Goal: Task Accomplishment & Management: Manage account settings

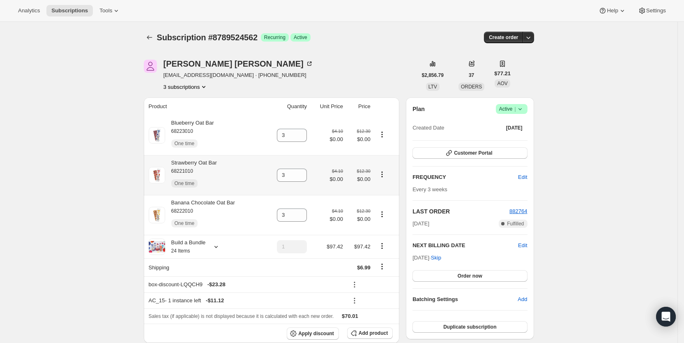
scroll to position [165, 0]
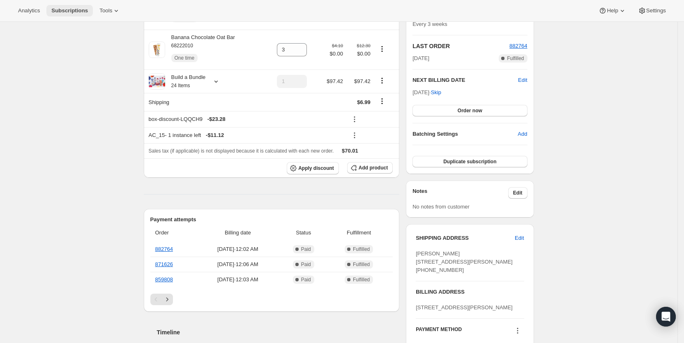
click at [67, 10] on span "Subscriptions" at bounding box center [69, 10] width 37 height 7
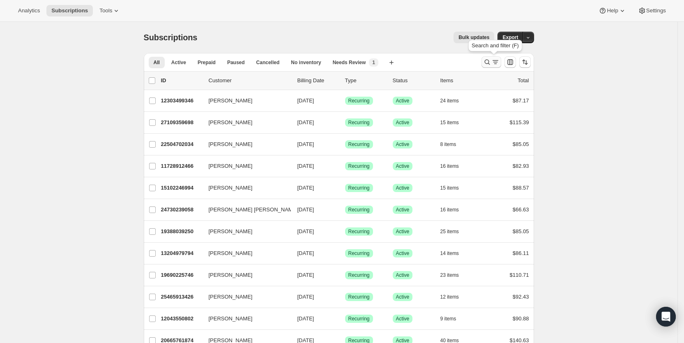
click at [487, 62] on icon "Search and filter results" at bounding box center [487, 62] width 8 height 8
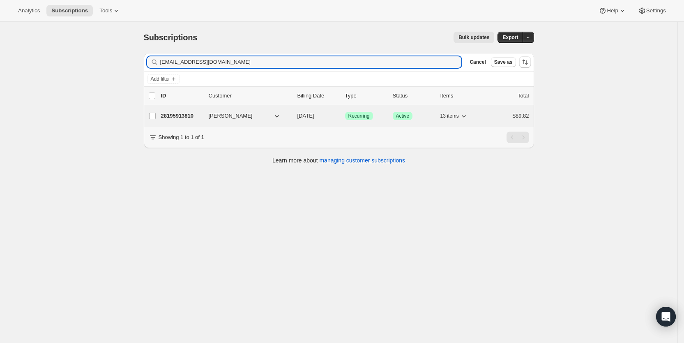
type input "[EMAIL_ADDRESS][DOMAIN_NAME]"
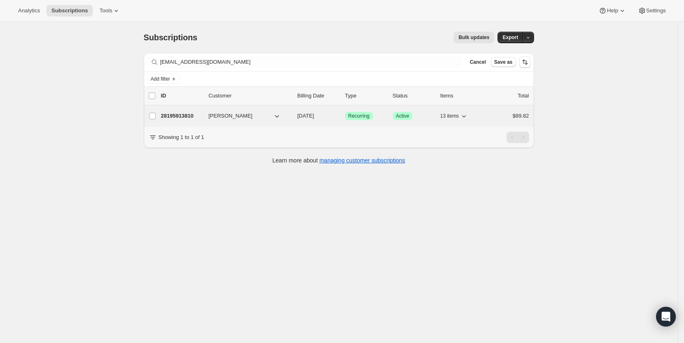
click at [314, 113] on span "[DATE]" at bounding box center [305, 116] width 17 height 6
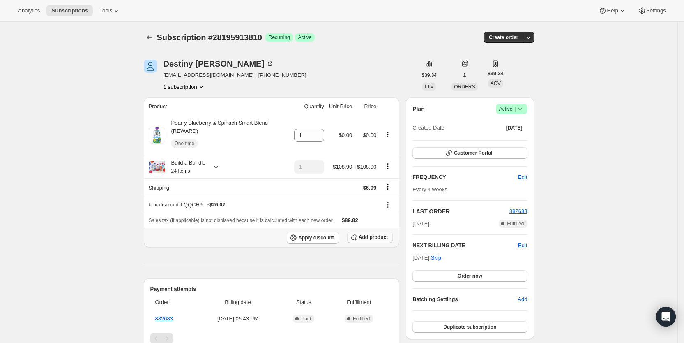
click at [372, 235] on span "Add product" at bounding box center [373, 237] width 29 height 7
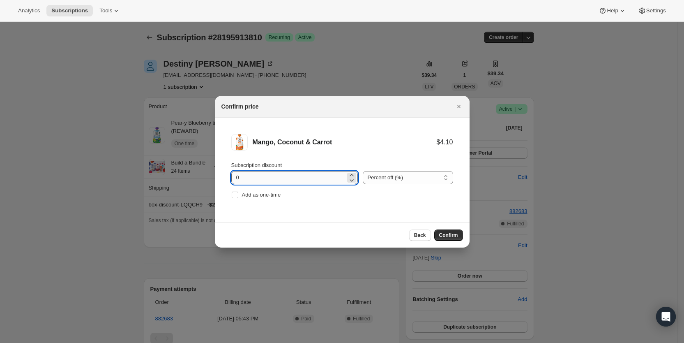
drag, startPoint x: 230, startPoint y: 171, endPoint x: 243, endPoint y: 176, distance: 14.0
click at [243, 176] on li "Mango, Coconut & Carrot $4.10 Subscription discount 0 Percent off (%) Amount of…" at bounding box center [342, 166] width 255 height 99
type input "100"
click at [243, 195] on span "Add as one-time" at bounding box center [261, 194] width 39 height 6
click at [238, 195] on input "Add as one-time" at bounding box center [235, 194] width 7 height 7
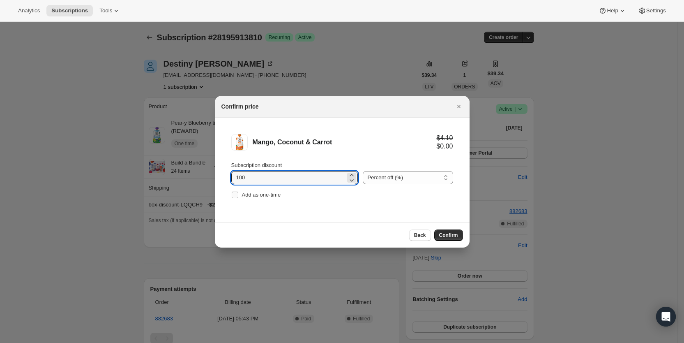
checkbox input "true"
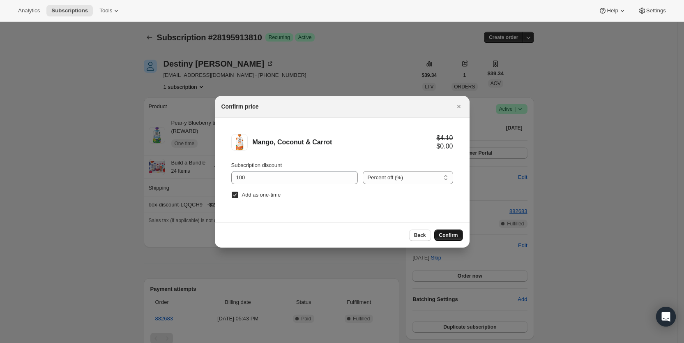
click at [455, 235] on span "Confirm" at bounding box center [448, 235] width 19 height 7
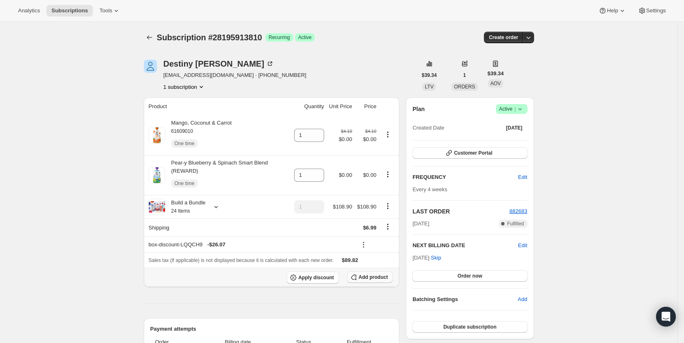
click at [371, 276] on span "Add product" at bounding box center [373, 277] width 29 height 7
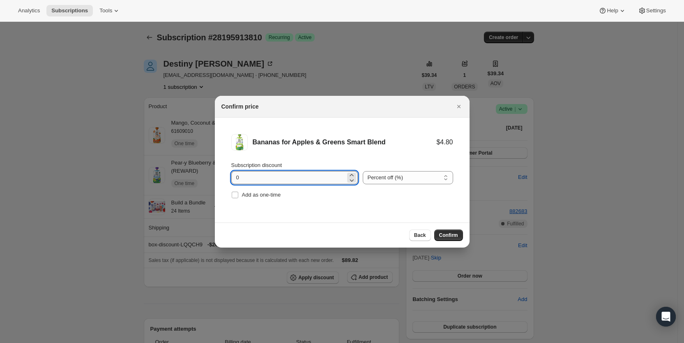
drag, startPoint x: 233, startPoint y: 177, endPoint x: 244, endPoint y: 180, distance: 11.9
click at [244, 180] on input "0" at bounding box center [288, 177] width 114 height 13
type input "100"
click at [242, 194] on span "Add as one-time" at bounding box center [261, 194] width 39 height 6
click at [238, 194] on input "Add as one-time" at bounding box center [235, 194] width 7 height 7
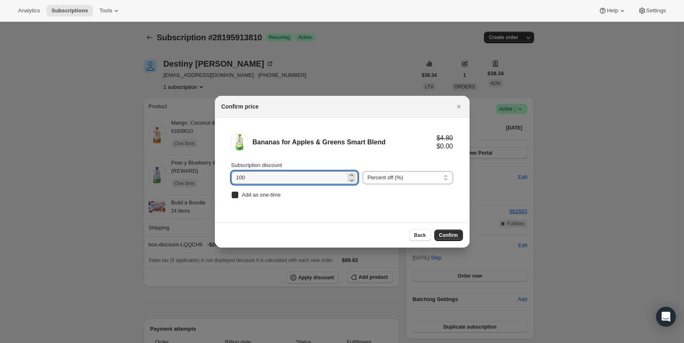
checkbox input "true"
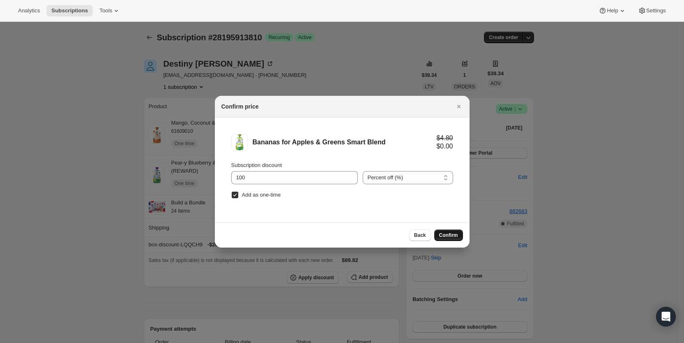
click at [454, 231] on button "Confirm" at bounding box center [448, 235] width 29 height 12
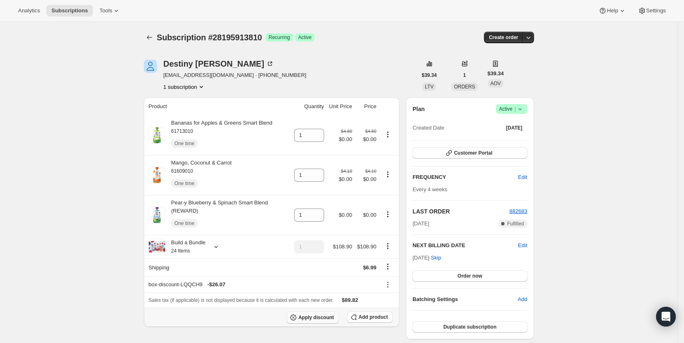
click at [321, 315] on span "Apply discount" at bounding box center [316, 317] width 36 height 7
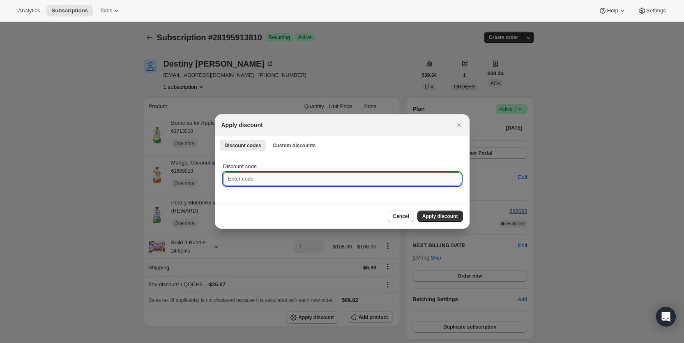
click at [251, 179] on input "Discount code" at bounding box center [342, 178] width 238 height 13
type input "cr_20"
click at [431, 216] on span "Apply discount" at bounding box center [440, 216] width 36 height 7
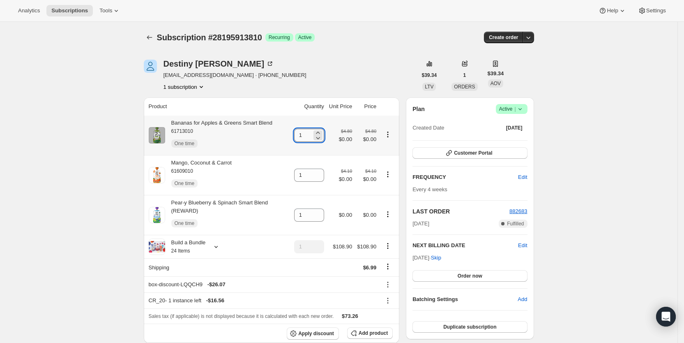
drag, startPoint x: 302, startPoint y: 137, endPoint x: 313, endPoint y: 137, distance: 11.1
click at [312, 137] on input "1" at bounding box center [303, 135] width 18 height 13
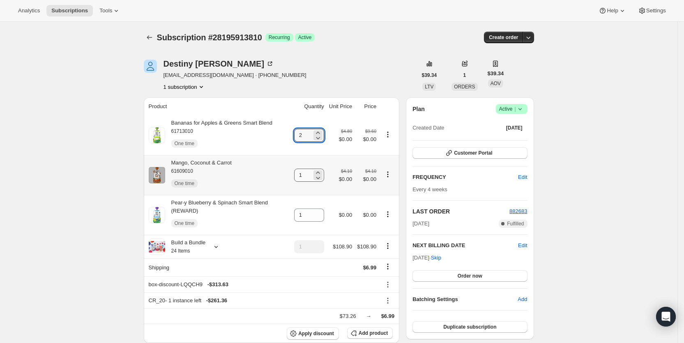
type input "2"
drag, startPoint x: 303, startPoint y: 172, endPoint x: 308, endPoint y: 175, distance: 5.5
click at [308, 175] on input "1" at bounding box center [303, 174] width 18 height 13
type input "2"
click at [323, 70] on div "[PERSON_NAME] [EMAIL_ADDRESS][DOMAIN_NAME] · [PHONE_NUMBER] 1 subscription" at bounding box center [280, 75] width 273 height 31
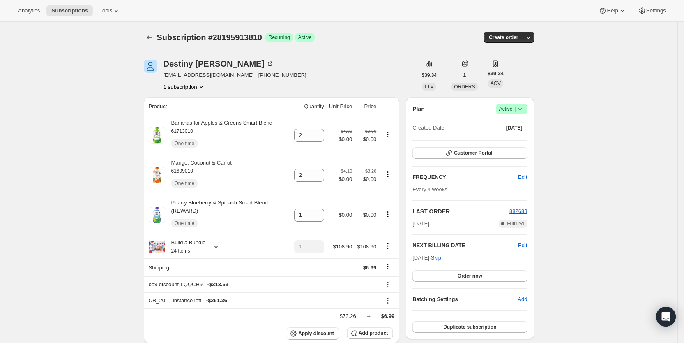
drag, startPoint x: 374, startPoint y: 53, endPoint x: 377, endPoint y: 49, distance: 5.0
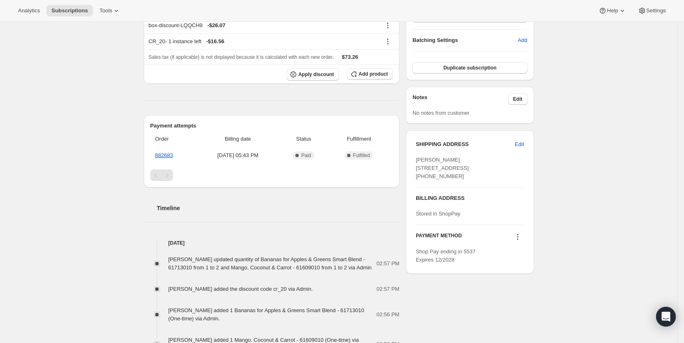
scroll to position [265, 0]
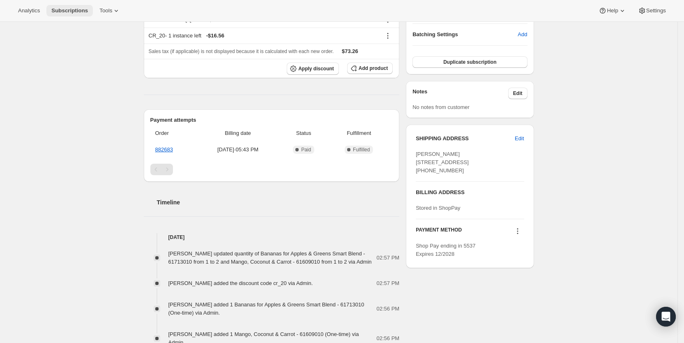
click at [62, 7] on span "Subscriptions" at bounding box center [69, 10] width 37 height 7
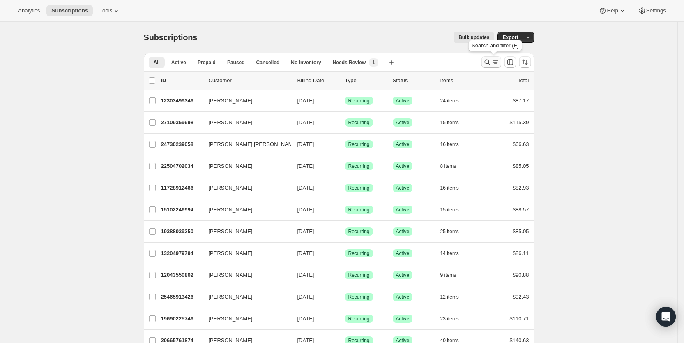
click at [496, 61] on icon "Search and filter results" at bounding box center [495, 62] width 8 height 8
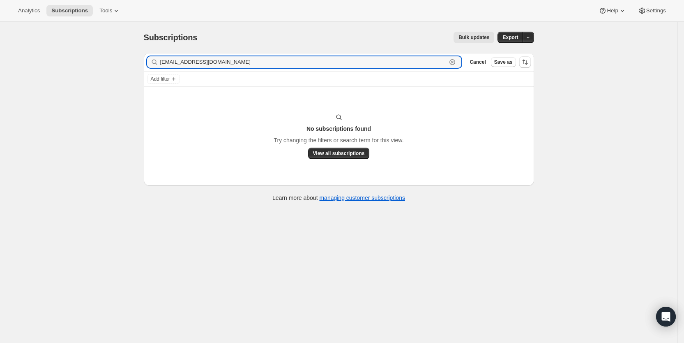
drag, startPoint x: 235, startPoint y: 63, endPoint x: 160, endPoint y: 61, distance: 74.4
click at [160, 61] on div "[EMAIL_ADDRESS][DOMAIN_NAME] Clear" at bounding box center [304, 62] width 315 height 12
paste input "[PERSON_NAME].shin"
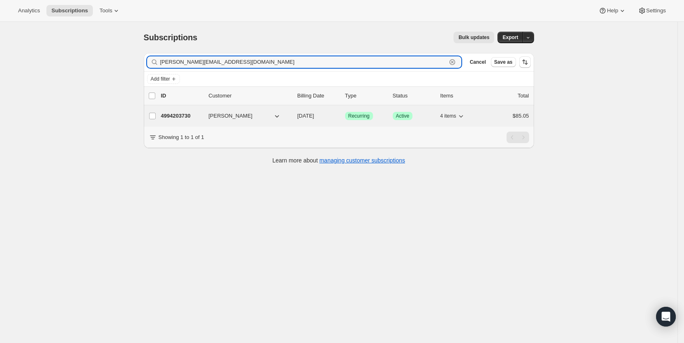
type input "[PERSON_NAME][EMAIL_ADDRESS][DOMAIN_NAME]"
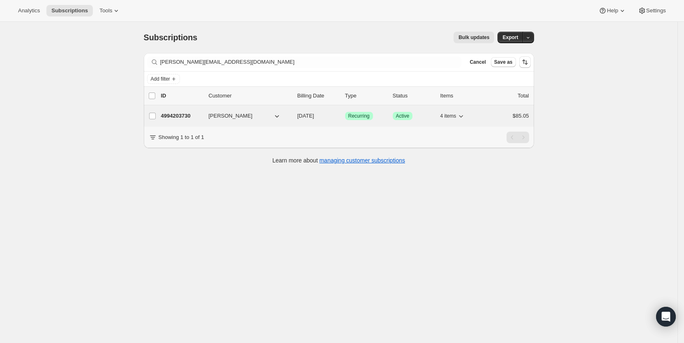
click at [309, 115] on span "[DATE]" at bounding box center [305, 116] width 17 height 6
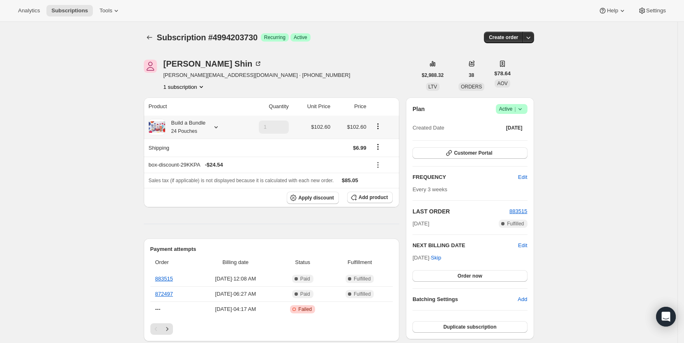
click at [219, 126] on icon at bounding box center [216, 127] width 8 height 8
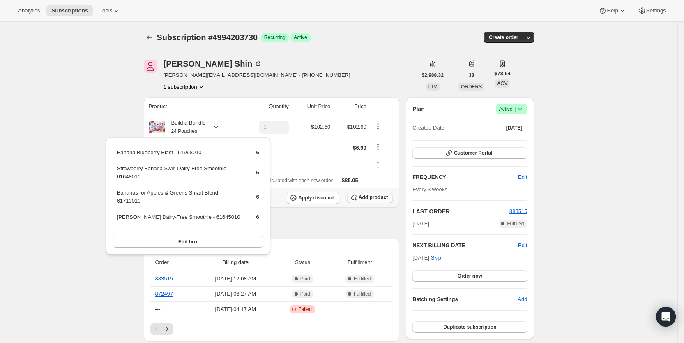
click at [385, 198] on span "Add product" at bounding box center [373, 197] width 29 height 7
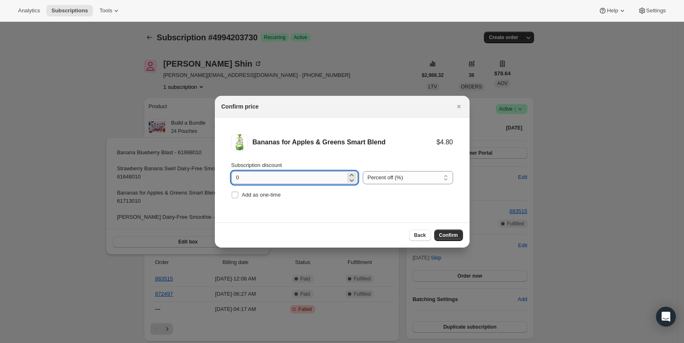
drag, startPoint x: 235, startPoint y: 178, endPoint x: 244, endPoint y: 178, distance: 9.0
click at [244, 178] on input "0" at bounding box center [288, 177] width 114 height 13
click at [241, 180] on input "10" at bounding box center [288, 177] width 114 height 13
type input "100"
click at [236, 195] on input "Add as one-time" at bounding box center [235, 194] width 7 height 7
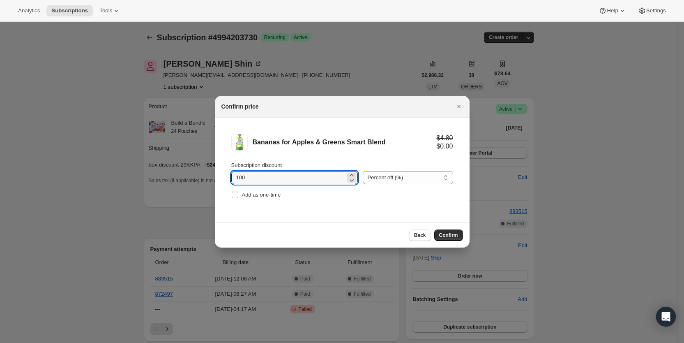
checkbox input "true"
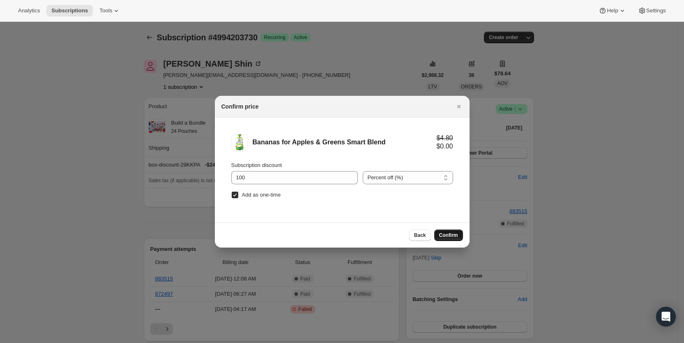
click at [455, 235] on span "Confirm" at bounding box center [448, 235] width 19 height 7
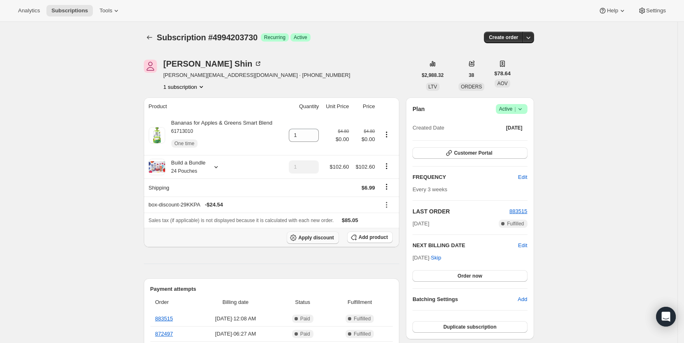
click at [323, 238] on span "Apply discount" at bounding box center [316, 237] width 36 height 7
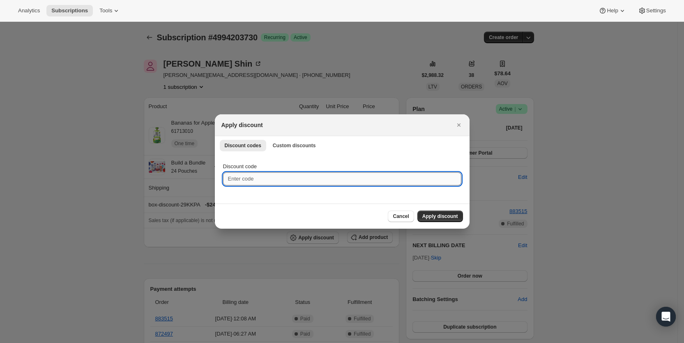
click at [288, 176] on input "Discount code" at bounding box center [342, 178] width 238 height 13
type input "cr_15"
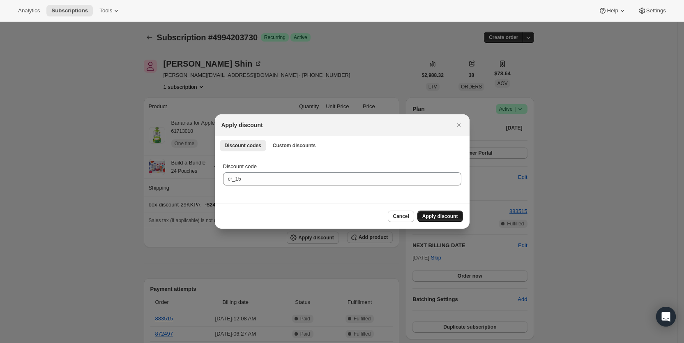
click at [441, 215] on span "Apply discount" at bounding box center [440, 216] width 36 height 7
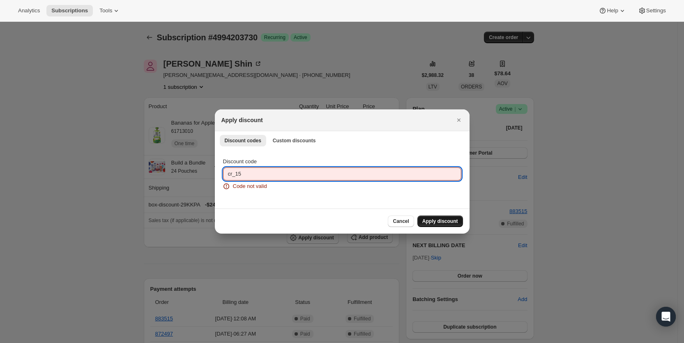
drag, startPoint x: 234, startPoint y: 174, endPoint x: 243, endPoint y: 174, distance: 8.6
click at [243, 174] on input "cr_15" at bounding box center [342, 173] width 238 height 13
type input "cr_20"
click at [441, 217] on button "Apply discount" at bounding box center [440, 221] width 46 height 12
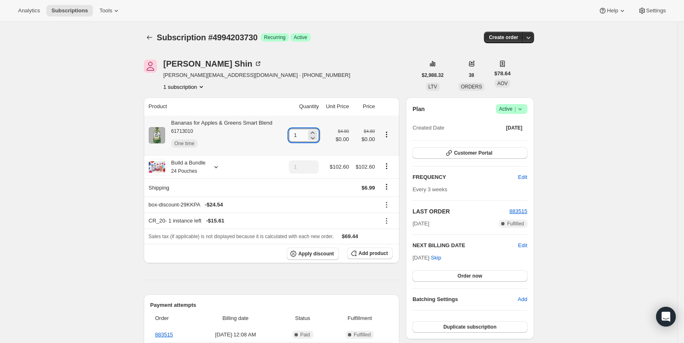
drag, startPoint x: 296, startPoint y: 134, endPoint x: 302, endPoint y: 134, distance: 6.2
click at [302, 134] on input "1" at bounding box center [298, 135] width 18 height 13
type input "3"
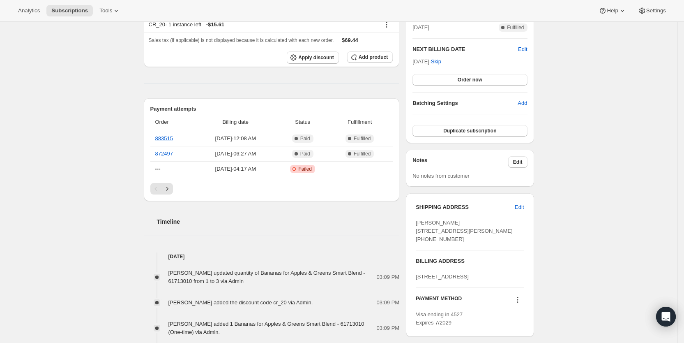
scroll to position [197, 0]
click at [80, 10] on span "Subscriptions" at bounding box center [69, 10] width 37 height 7
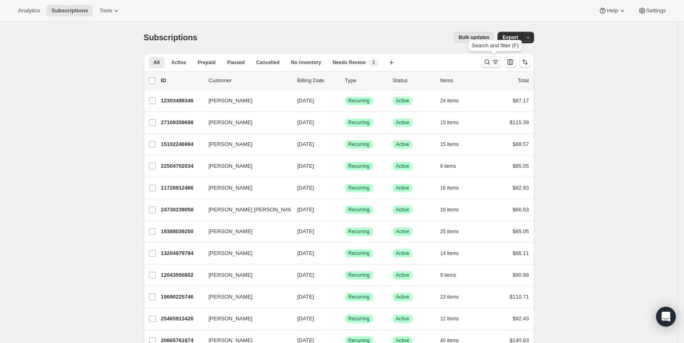
click at [496, 61] on icon "Search and filter results" at bounding box center [495, 62] width 8 height 8
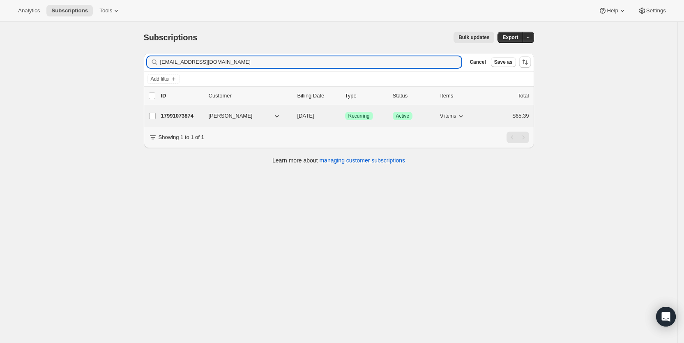
type input "[EMAIL_ADDRESS][DOMAIN_NAME]"
click at [230, 116] on span "[PERSON_NAME]" at bounding box center [231, 116] width 44 height 8
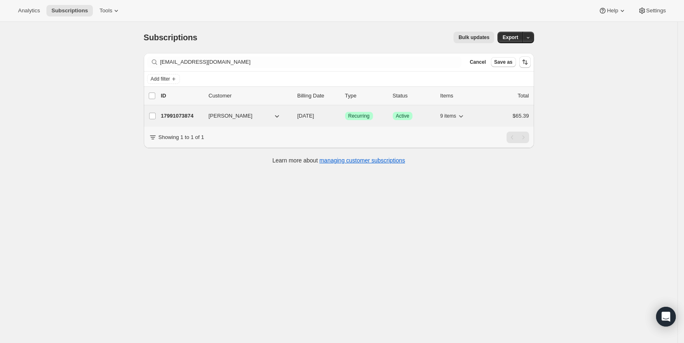
click at [309, 114] on span "[DATE]" at bounding box center [305, 116] width 17 height 6
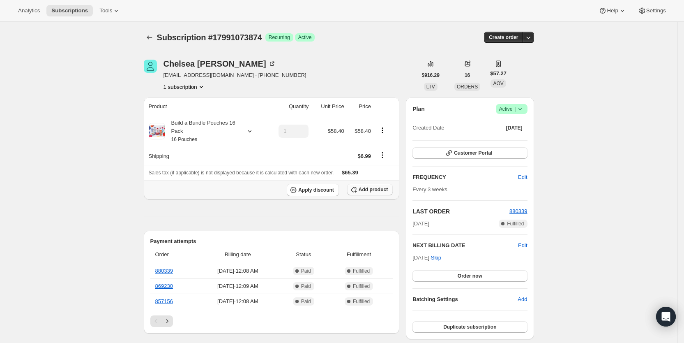
click at [368, 186] on span "Add product" at bounding box center [373, 189] width 29 height 7
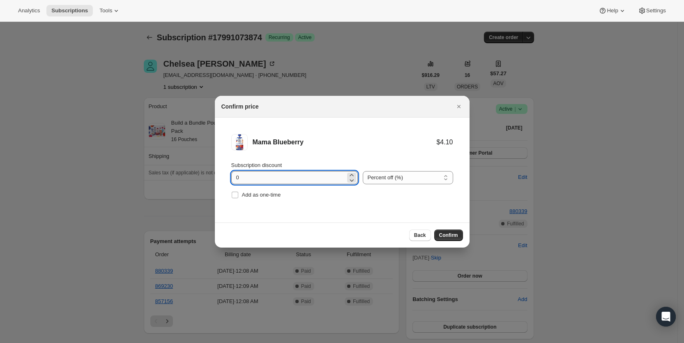
drag, startPoint x: 235, startPoint y: 176, endPoint x: 239, endPoint y: 175, distance: 4.6
click at [239, 175] on input "0" at bounding box center [288, 177] width 114 height 13
type input "100"
click at [243, 195] on span "Add as one-time" at bounding box center [261, 194] width 39 height 6
click at [238, 195] on input "Add as one-time" at bounding box center [235, 194] width 7 height 7
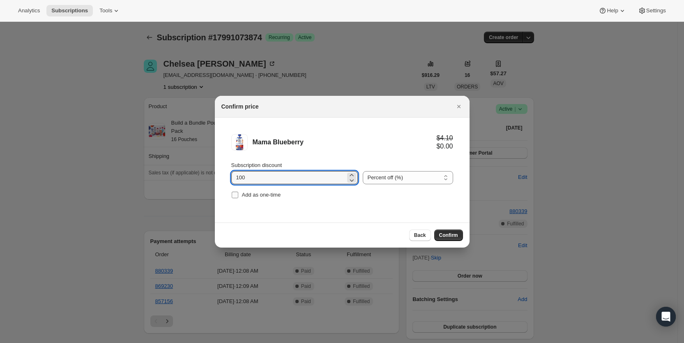
checkbox input "true"
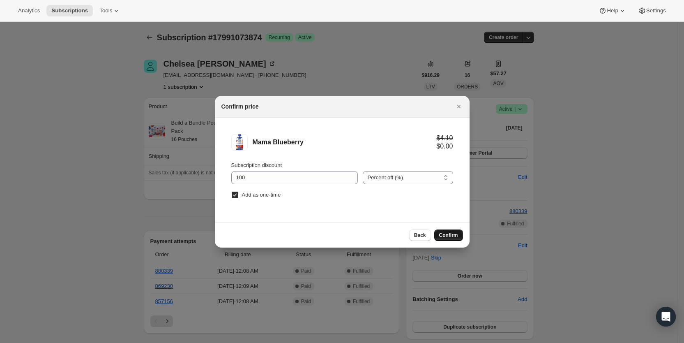
click at [454, 231] on button "Confirm" at bounding box center [448, 235] width 29 height 12
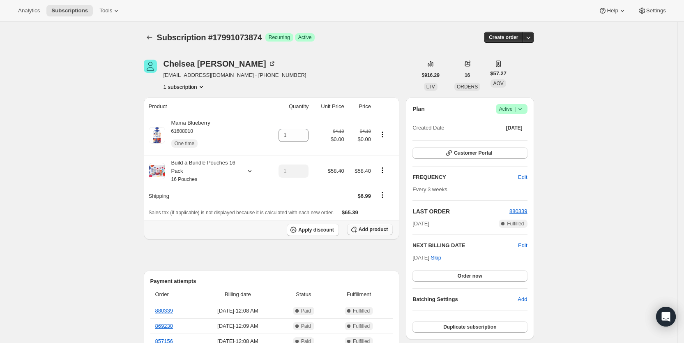
click at [364, 229] on span "Add product" at bounding box center [373, 229] width 29 height 7
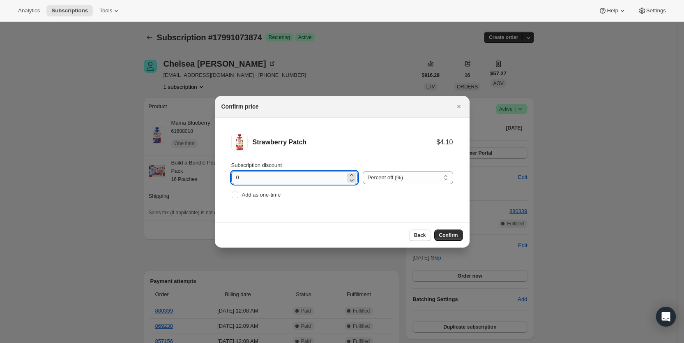
drag, startPoint x: 232, startPoint y: 178, endPoint x: 240, endPoint y: 178, distance: 8.2
click at [240, 178] on input "0" at bounding box center [288, 177] width 114 height 13
type input "100"
click at [235, 194] on input "Add as one-time" at bounding box center [235, 194] width 7 height 7
checkbox input "true"
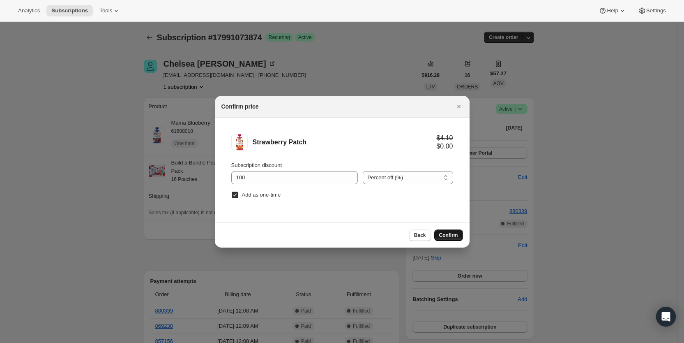
click at [450, 236] on span "Confirm" at bounding box center [448, 235] width 19 height 7
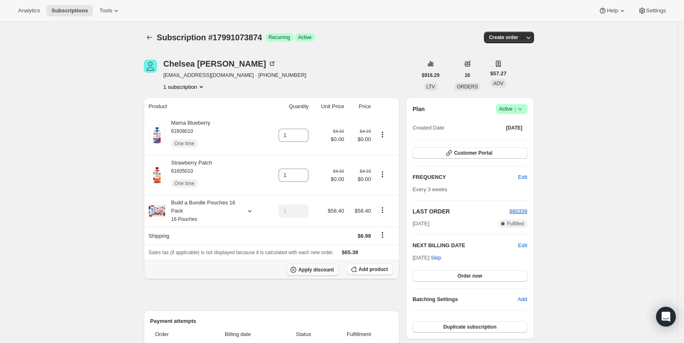
click at [324, 266] on span "Apply discount" at bounding box center [316, 269] width 36 height 7
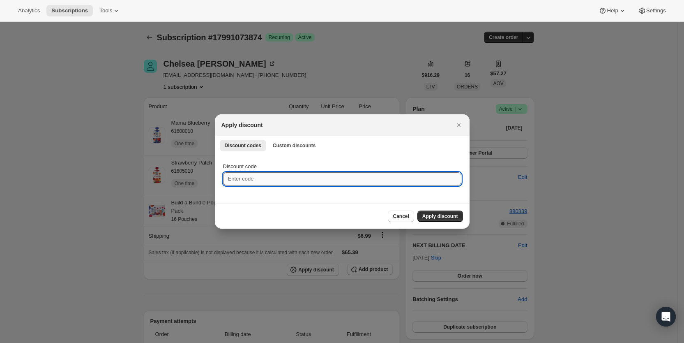
click at [259, 182] on input "Discount code" at bounding box center [342, 178] width 238 height 13
type input "cr_20"
click at [447, 216] on span "Apply discount" at bounding box center [440, 216] width 36 height 7
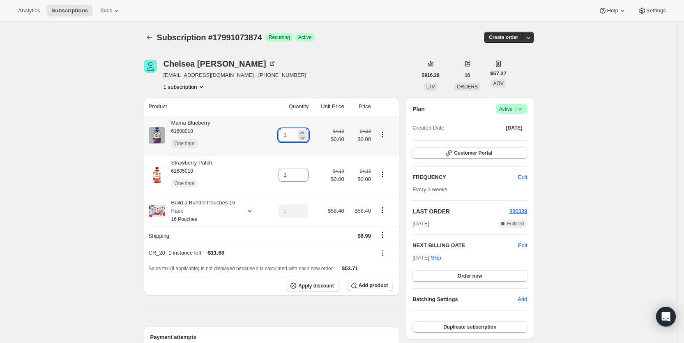
click at [290, 134] on input "1" at bounding box center [288, 135] width 18 height 13
type input "4"
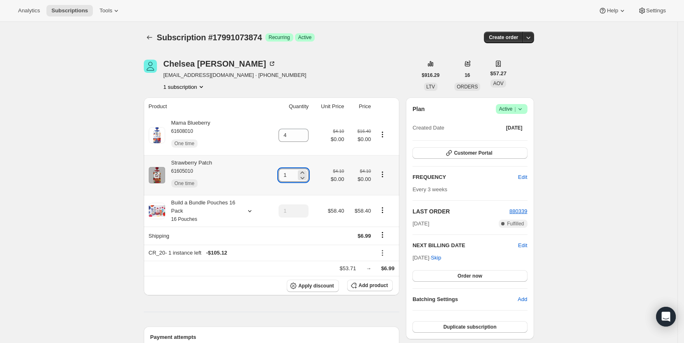
click at [291, 177] on input "1" at bounding box center [288, 174] width 18 height 13
type input "3"
type input "2"
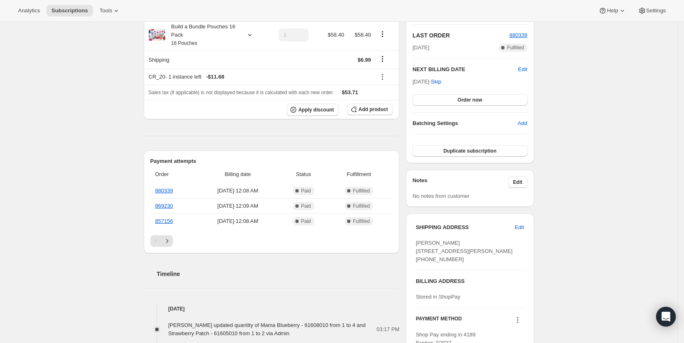
scroll to position [177, 0]
click at [73, 7] on span "Subscriptions" at bounding box center [69, 10] width 37 height 7
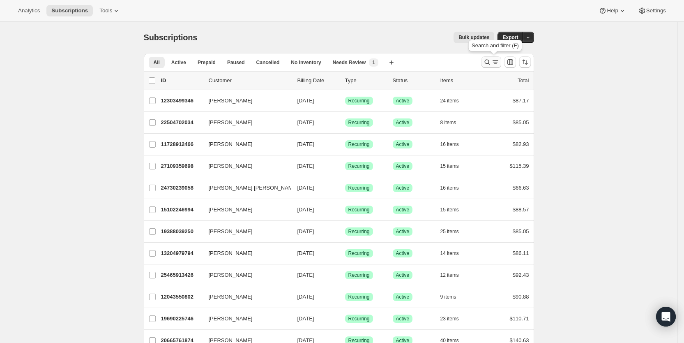
click at [496, 62] on icon "Search and filter results" at bounding box center [495, 62] width 5 height 1
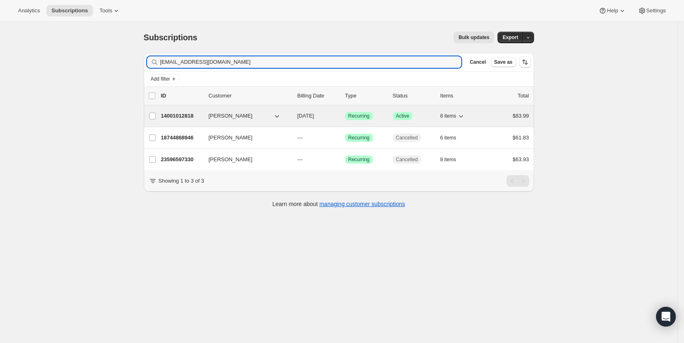
type input "[EMAIL_ADDRESS][DOMAIN_NAME]"
click at [314, 116] on span "[DATE]" at bounding box center [305, 116] width 17 height 6
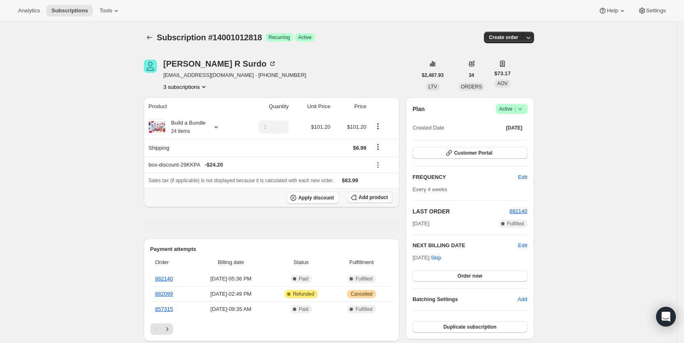
click at [380, 199] on span "Add product" at bounding box center [373, 197] width 29 height 7
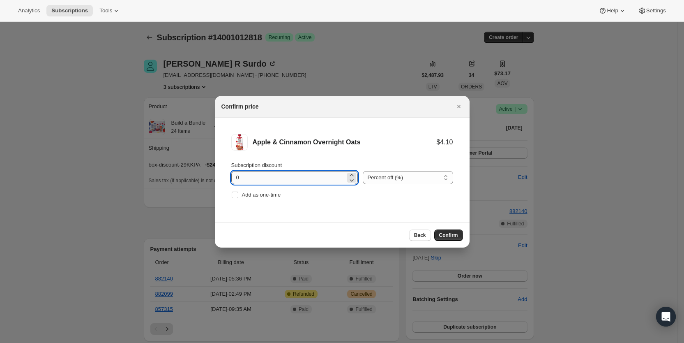
drag, startPoint x: 235, startPoint y: 182, endPoint x: 242, endPoint y: 182, distance: 7.4
click at [242, 182] on input "0" at bounding box center [288, 177] width 114 height 13
type input "100"
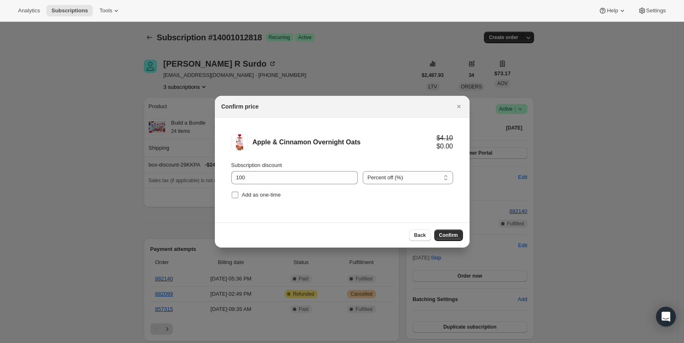
click at [235, 194] on input "Add as one-time" at bounding box center [235, 194] width 7 height 7
checkbox input "true"
click at [453, 233] on span "Confirm" at bounding box center [448, 235] width 19 height 7
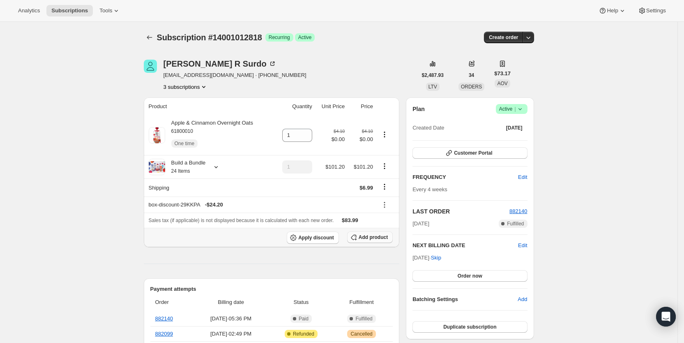
click at [363, 236] on span "Add product" at bounding box center [373, 237] width 29 height 7
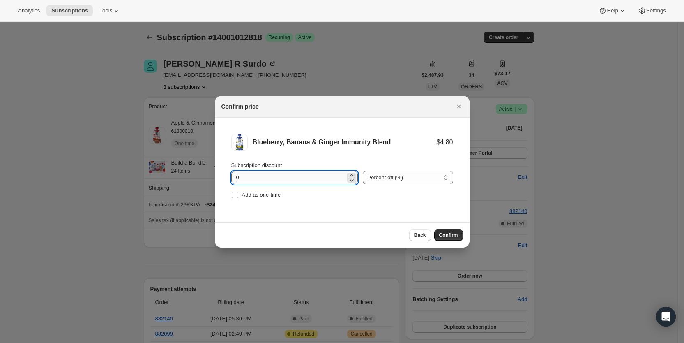
drag, startPoint x: 231, startPoint y: 173, endPoint x: 244, endPoint y: 177, distance: 14.0
click at [244, 177] on input "0" at bounding box center [288, 177] width 114 height 13
type input "100"
drag, startPoint x: 236, startPoint y: 194, endPoint x: 255, endPoint y: 196, distance: 19.4
click at [235, 194] on input "Add as one-time" at bounding box center [235, 194] width 7 height 7
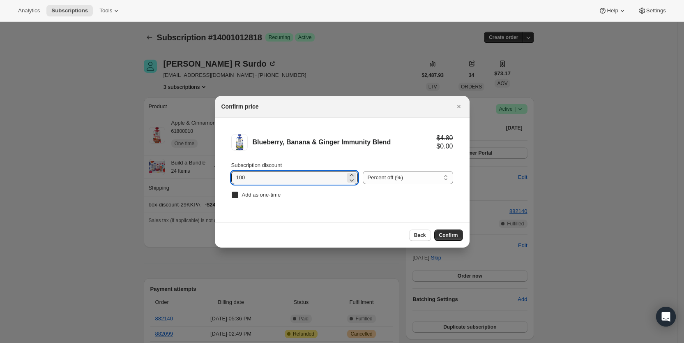
checkbox input "true"
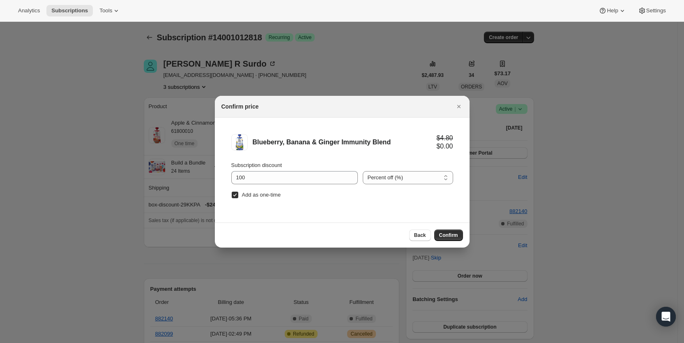
drag, startPoint x: 449, startPoint y: 233, endPoint x: 426, endPoint y: 232, distance: 23.8
click at [449, 233] on span "Confirm" at bounding box center [448, 235] width 19 height 7
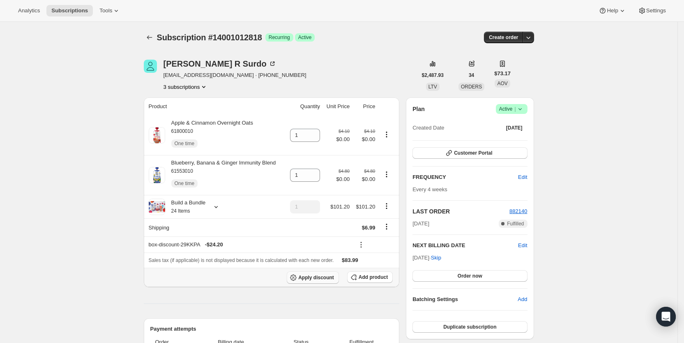
click at [327, 275] on span "Apply discount" at bounding box center [316, 277] width 36 height 7
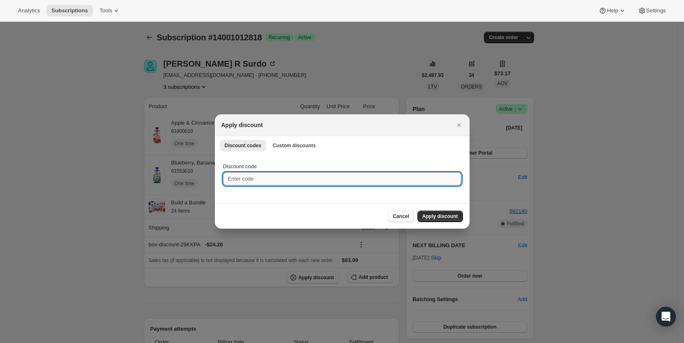
click at [273, 179] on input "Discount code" at bounding box center [342, 178] width 238 height 13
type input "cr_20"
click at [439, 214] on span "Apply discount" at bounding box center [440, 216] width 36 height 7
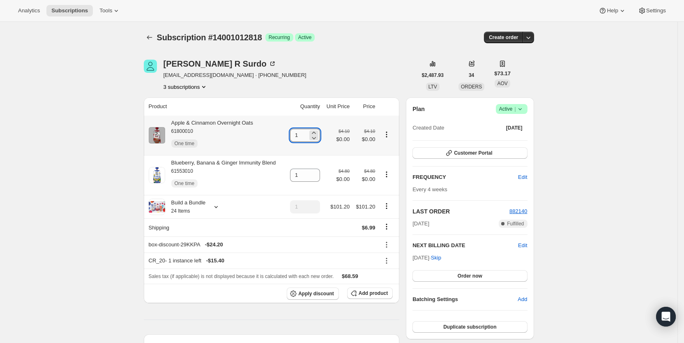
drag, startPoint x: 297, startPoint y: 136, endPoint x: 302, endPoint y: 136, distance: 5.8
click at [302, 136] on input "1" at bounding box center [299, 135] width 18 height 13
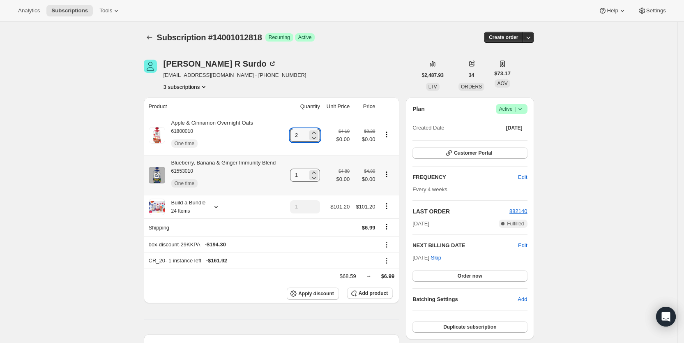
type input "2"
drag, startPoint x: 299, startPoint y: 175, endPoint x: 308, endPoint y: 175, distance: 8.6
click at [308, 175] on input "1" at bounding box center [299, 174] width 18 height 13
type input "2"
drag, startPoint x: 374, startPoint y: 66, endPoint x: 403, endPoint y: 16, distance: 58.2
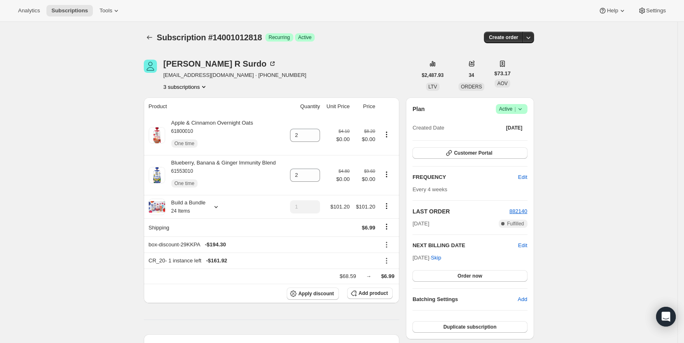
click at [375, 64] on div "[PERSON_NAME] [EMAIL_ADDRESS][DOMAIN_NAME] · [PHONE_NUMBER] 3 subscriptions" at bounding box center [280, 75] width 273 height 31
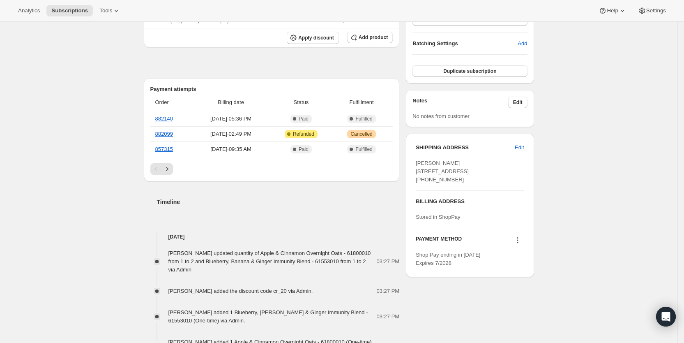
scroll to position [265, 0]
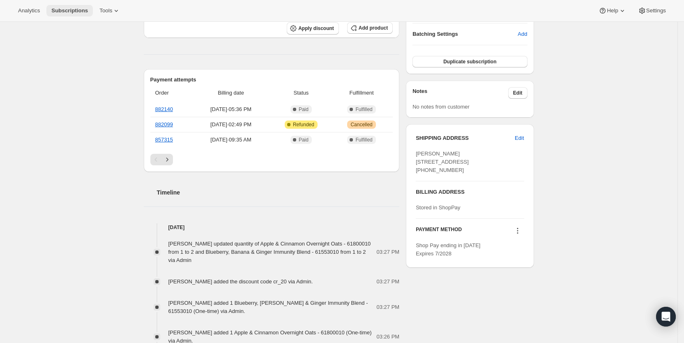
click at [73, 8] on span "Subscriptions" at bounding box center [69, 10] width 37 height 7
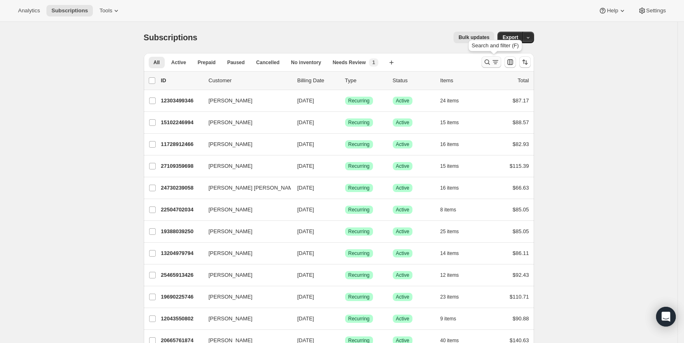
click at [500, 63] on icon "Search and filter results" at bounding box center [495, 62] width 8 height 8
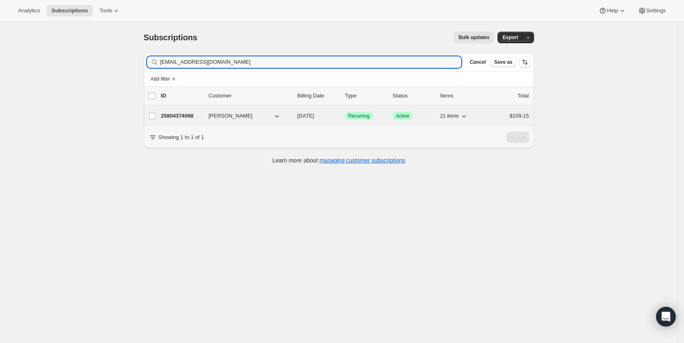
type input "[EMAIL_ADDRESS][DOMAIN_NAME]"
click at [314, 115] on span "[DATE]" at bounding box center [305, 116] width 17 height 6
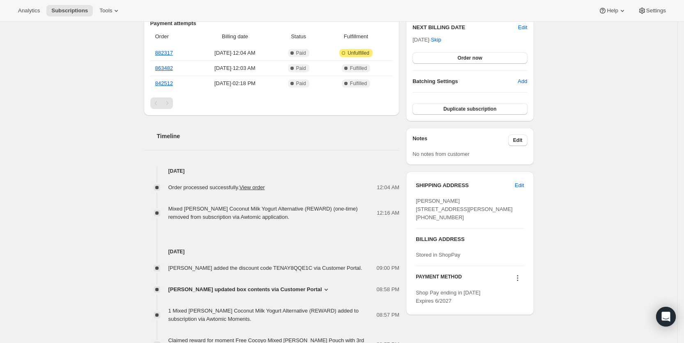
scroll to position [220, 0]
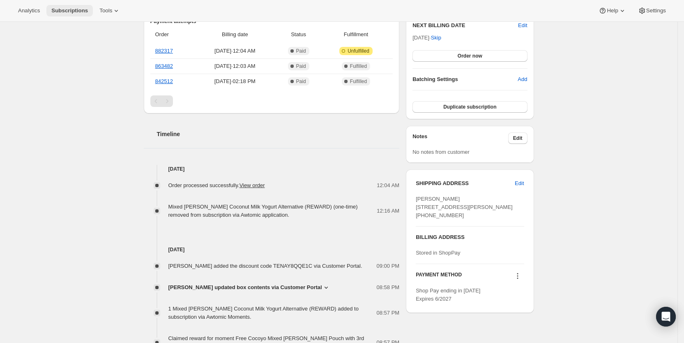
click at [70, 12] on span "Subscriptions" at bounding box center [69, 10] width 37 height 7
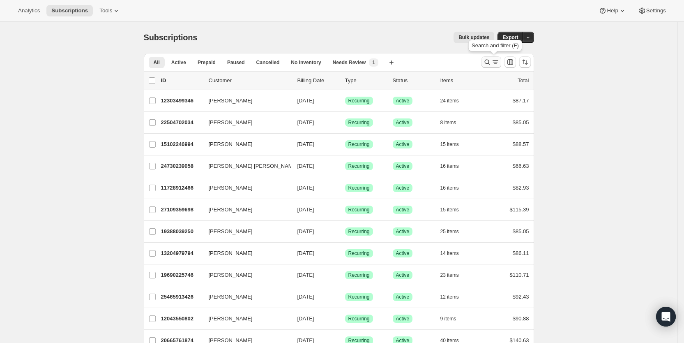
click at [500, 63] on icon "Search and filter results" at bounding box center [495, 62] width 8 height 8
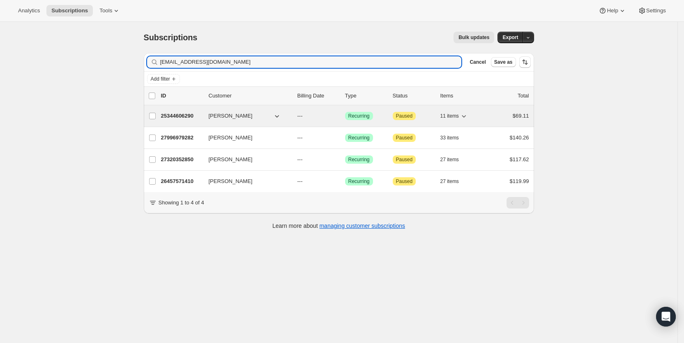
type input "[EMAIL_ADDRESS][DOMAIN_NAME]"
click at [306, 120] on div "25344606290 [PERSON_NAME] --- Success Recurring Attention Paused 11 items $69.11" at bounding box center [345, 116] width 368 height 12
